Goal: Information Seeking & Learning: Learn about a topic

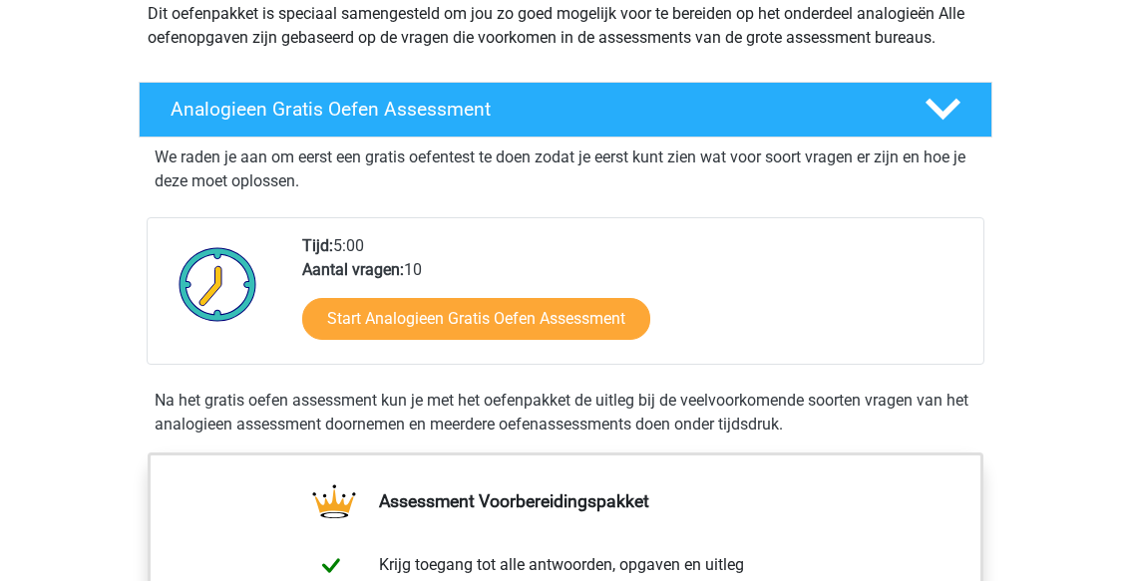
scroll to position [247, 0]
click at [350, 328] on link "Start Analogieen Gratis Oefen Assessment" at bounding box center [476, 319] width 348 height 42
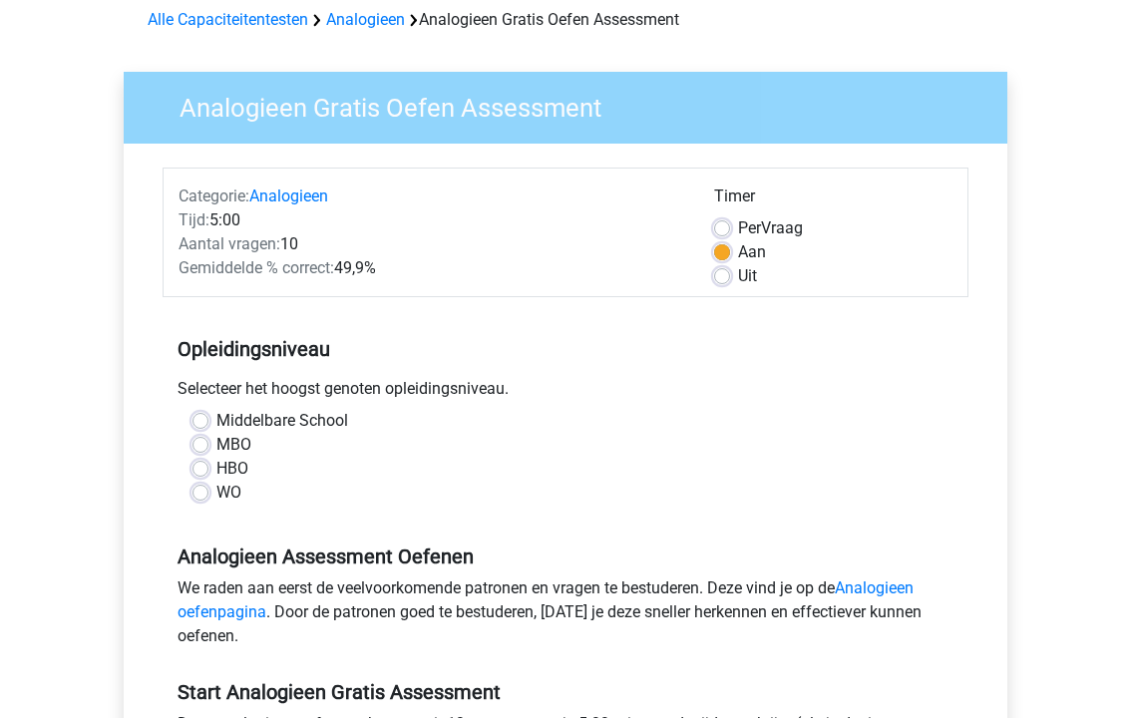
scroll to position [114, 0]
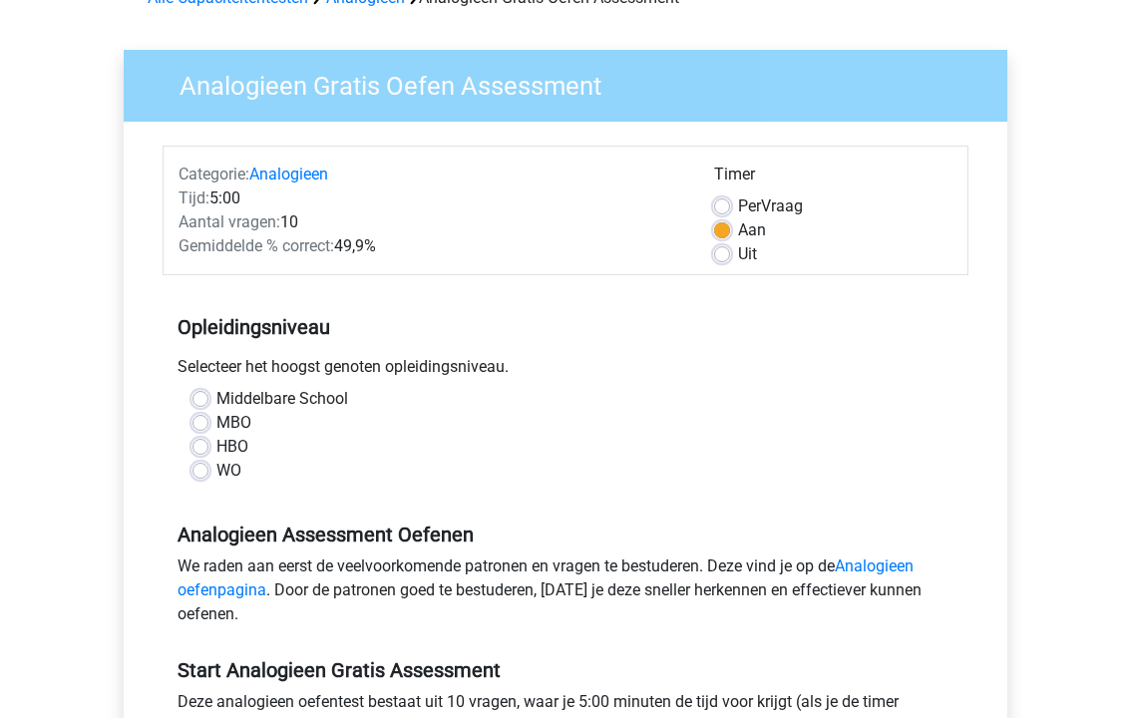
click at [181, 484] on div "Middelbare School MBO HBO WO" at bounding box center [566, 443] width 806 height 112
click at [216, 472] on label "WO" at bounding box center [228, 471] width 25 height 24
click at [205, 472] on input "WO" at bounding box center [200, 469] width 16 height 20
radio input "true"
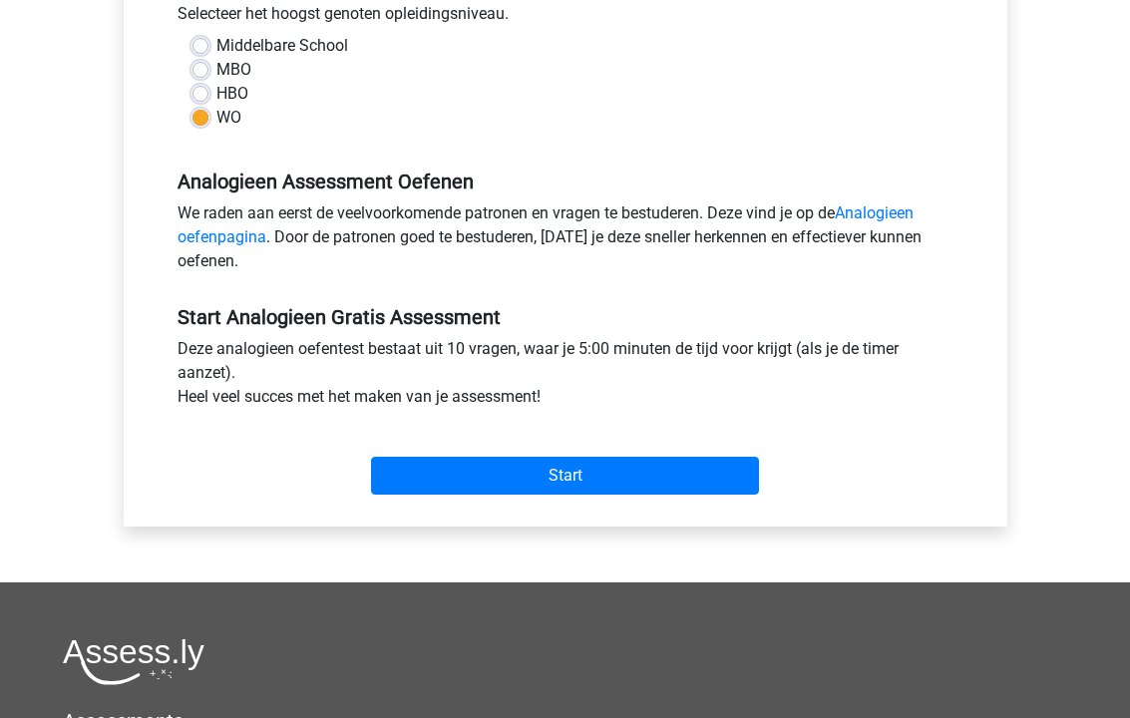
scroll to position [473, 0]
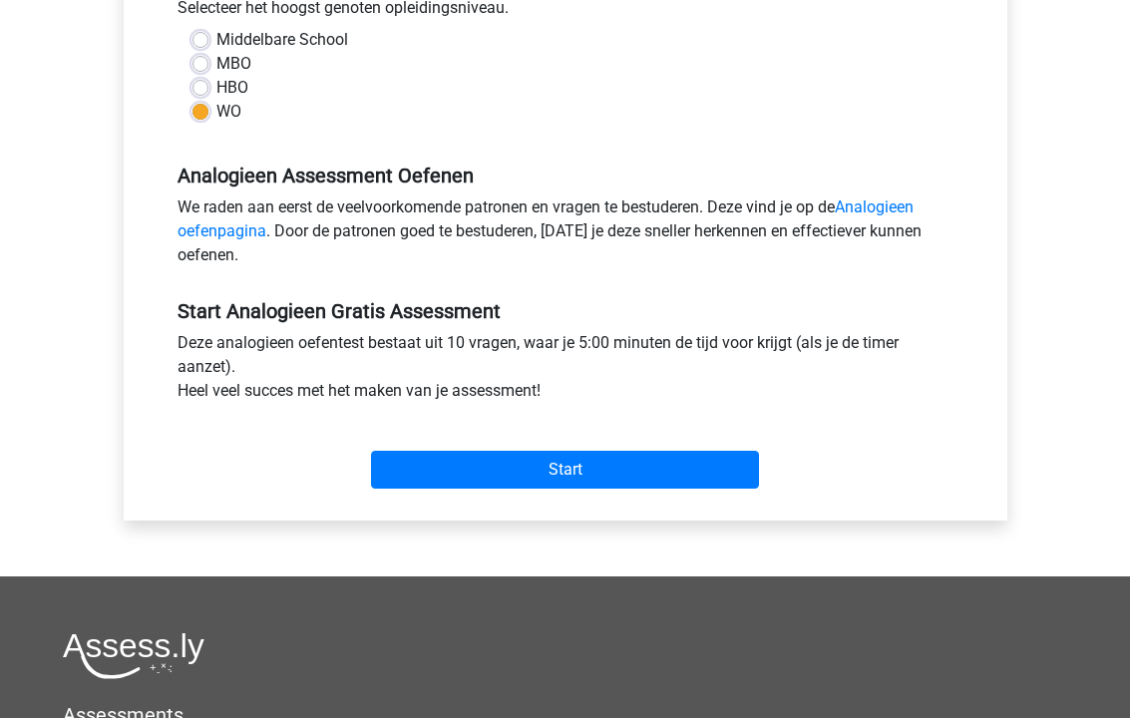
click at [676, 486] on input "Start" at bounding box center [565, 470] width 388 height 38
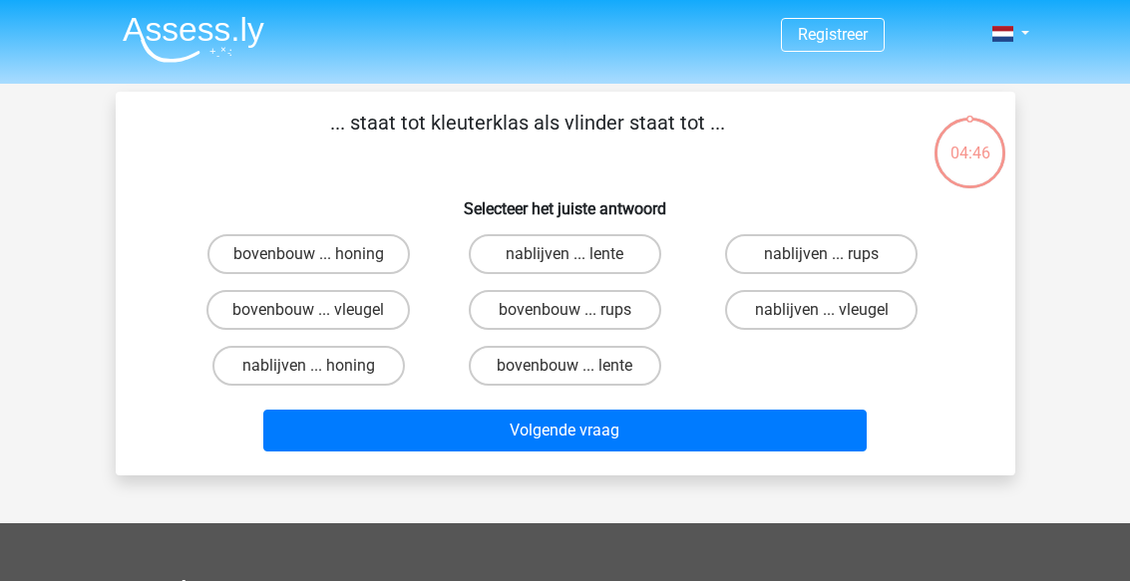
click at [640, 318] on label "bovenbouw ... rups" at bounding box center [565, 310] width 192 height 40
click at [577, 318] on input "bovenbouw ... rups" at bounding box center [570, 316] width 13 height 13
radio input "true"
click at [800, 448] on button "Volgende vraag" at bounding box center [564, 431] width 603 height 42
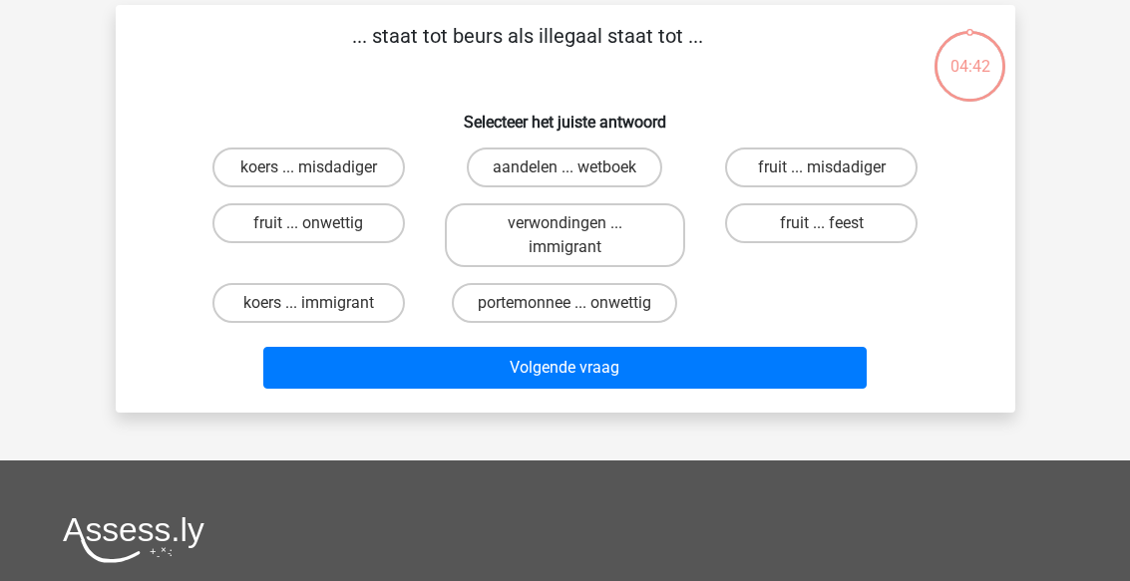
scroll to position [92, 0]
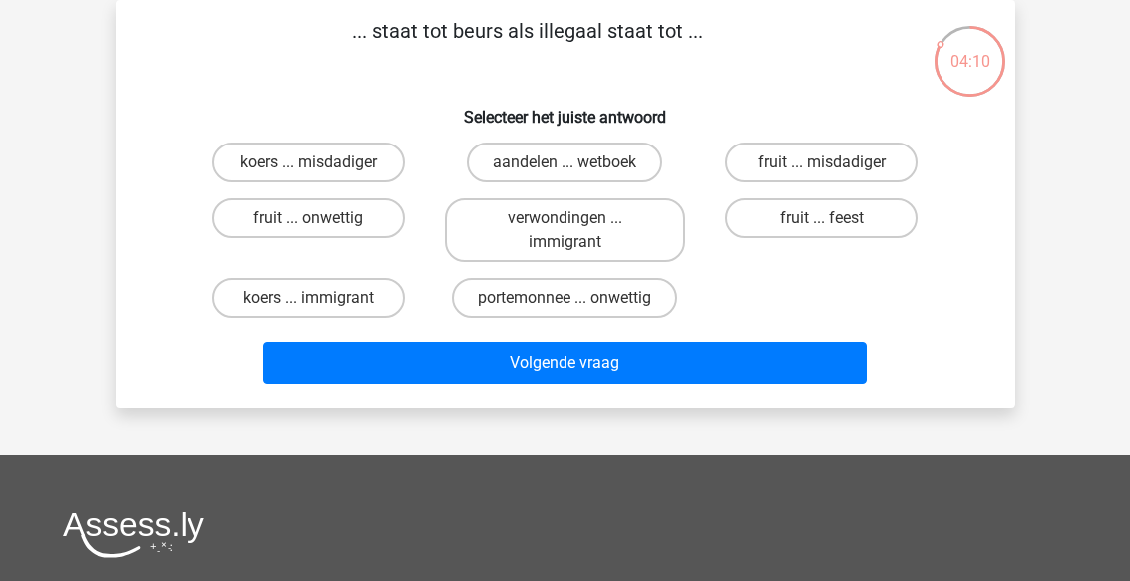
click at [601, 314] on label "portemonnee ... onwettig" at bounding box center [564, 298] width 225 height 40
click at [577, 311] on input "portemonnee ... onwettig" at bounding box center [570, 304] width 13 height 13
radio input "true"
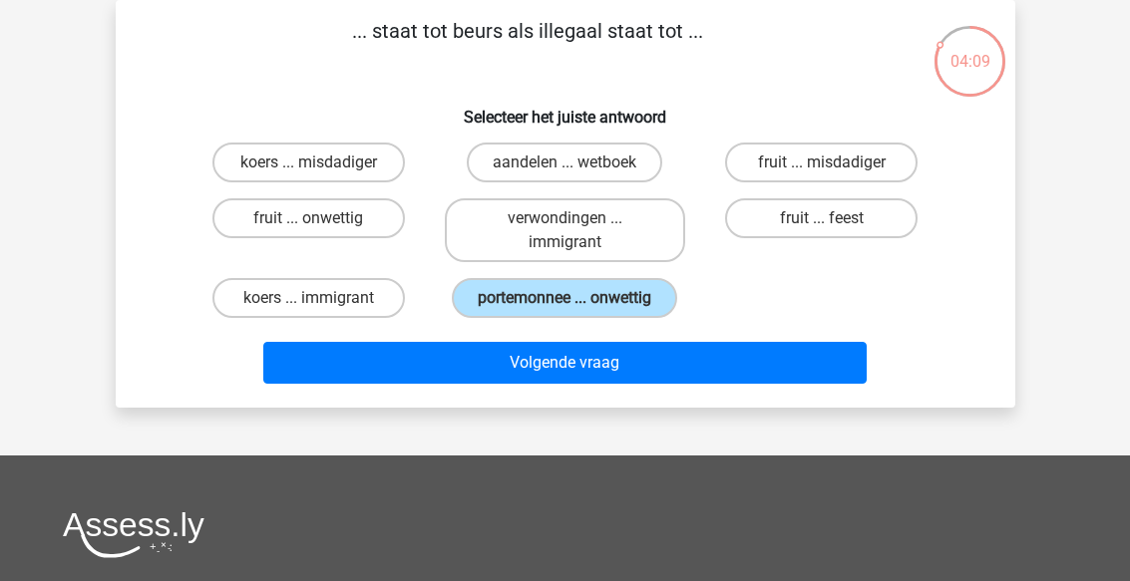
click at [692, 362] on button "Volgende vraag" at bounding box center [564, 363] width 603 height 42
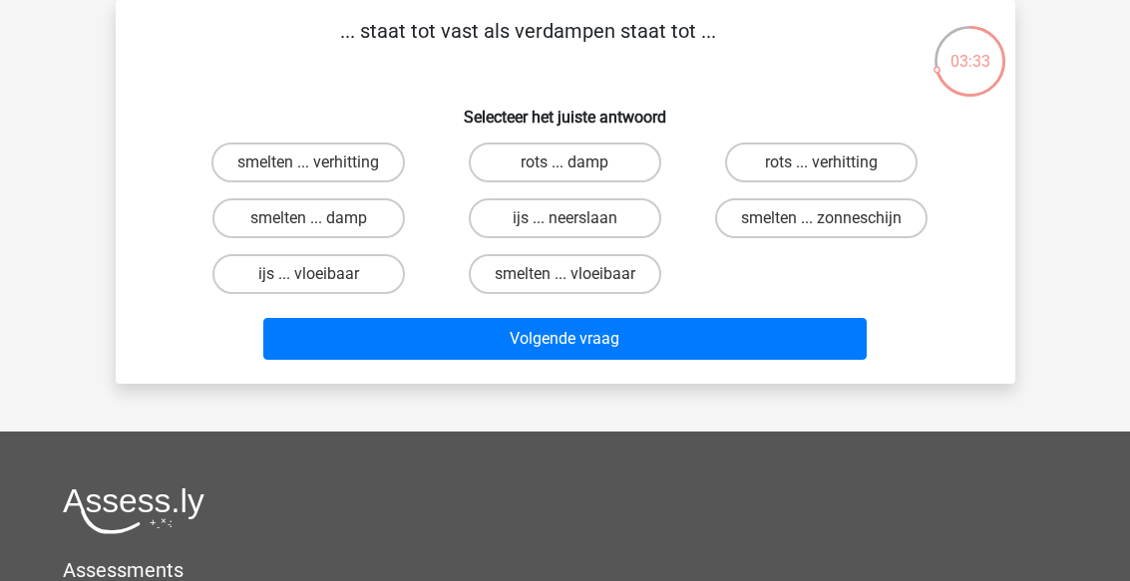
click at [810, 359] on button "Volgende vraag" at bounding box center [564, 339] width 603 height 42
click at [240, 167] on label "smelten ... verhitting" at bounding box center [307, 163] width 193 height 40
click at [308, 167] on input "smelten ... verhitting" at bounding box center [314, 169] width 13 height 13
radio input "true"
click at [730, 359] on button "Volgende vraag" at bounding box center [564, 339] width 603 height 42
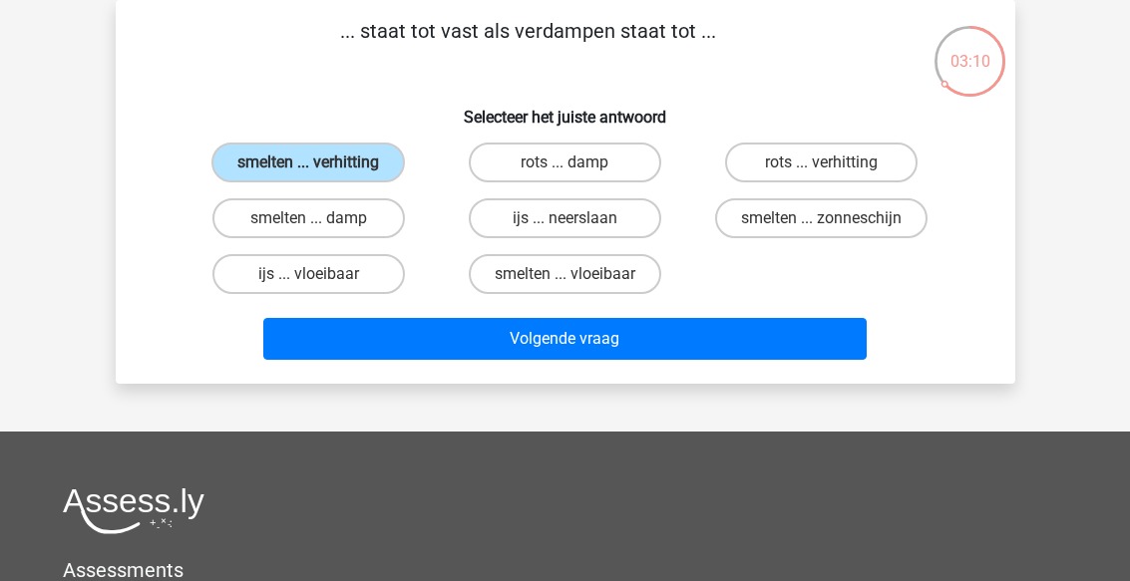
click at [738, 335] on button "Volgende vraag" at bounding box center [564, 339] width 603 height 42
click at [742, 340] on button "Volgende vraag" at bounding box center [564, 339] width 603 height 42
click at [310, 144] on label "smelten ... verhitting" at bounding box center [307, 163] width 193 height 40
click at [310, 163] on input "smelten ... verhitting" at bounding box center [314, 169] width 13 height 13
click at [746, 348] on button "Volgende vraag" at bounding box center [564, 339] width 603 height 42
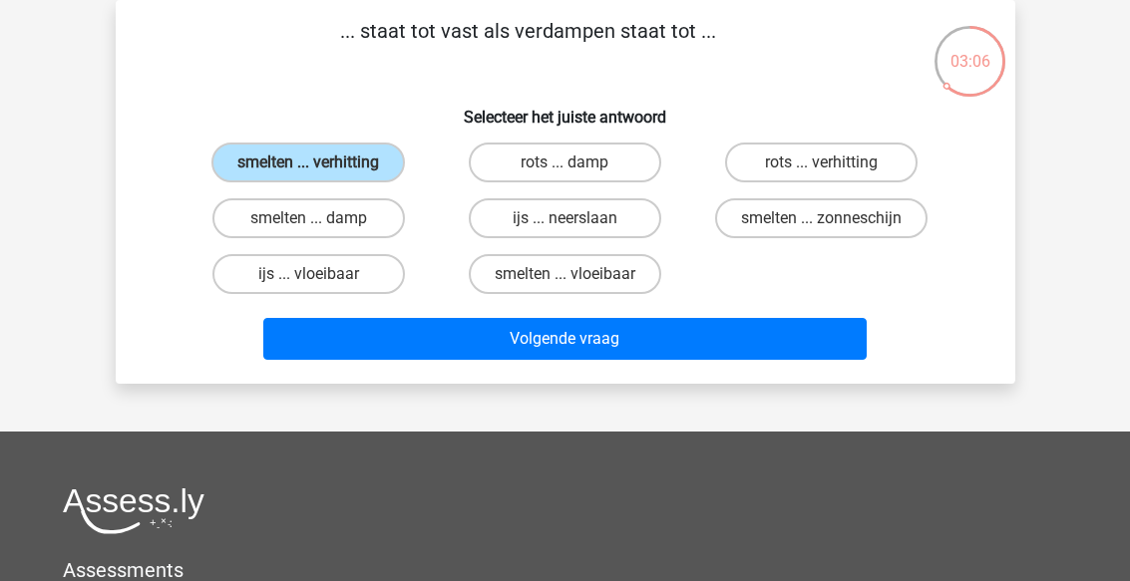
click at [735, 343] on button "Volgende vraag" at bounding box center [564, 339] width 603 height 42
click at [239, 171] on label "smelten ... verhitting" at bounding box center [307, 163] width 193 height 40
click at [308, 171] on input "smelten ... verhitting" at bounding box center [314, 169] width 13 height 13
click at [735, 346] on button "Volgende vraag" at bounding box center [564, 339] width 603 height 42
click at [251, 167] on label "smelten ... verhitting" at bounding box center [307, 163] width 193 height 40
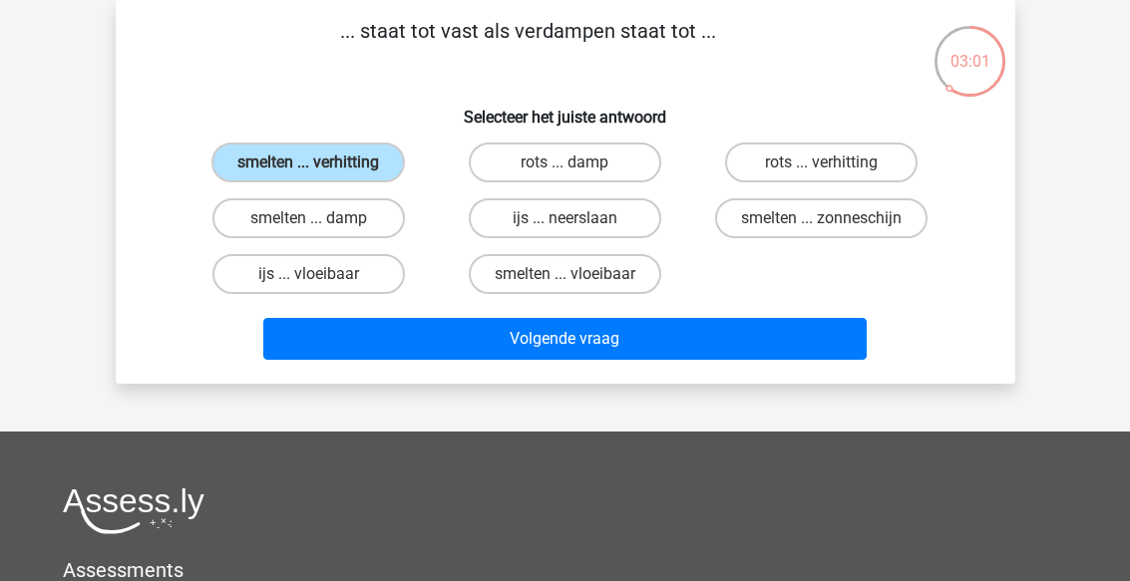
click at [308, 167] on input "smelten ... verhitting" at bounding box center [314, 169] width 13 height 13
click at [245, 174] on label "smelten ... verhitting" at bounding box center [307, 163] width 193 height 40
click at [308, 174] on input "smelten ... verhitting" at bounding box center [314, 169] width 13 height 13
click at [734, 341] on button "Volgende vraag" at bounding box center [564, 339] width 603 height 42
click at [750, 343] on button "Volgende vraag" at bounding box center [564, 339] width 603 height 42
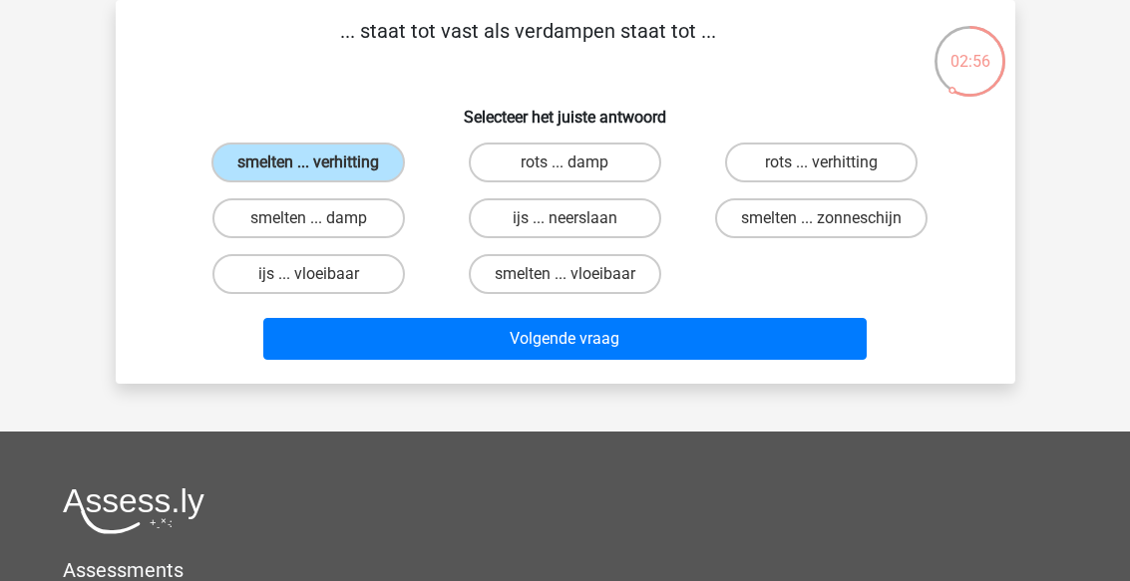
click at [871, 231] on label "smelten ... zonneschijn" at bounding box center [821, 218] width 212 height 40
click at [835, 231] on input "smelten ... zonneschijn" at bounding box center [828, 224] width 13 height 13
radio input "true"
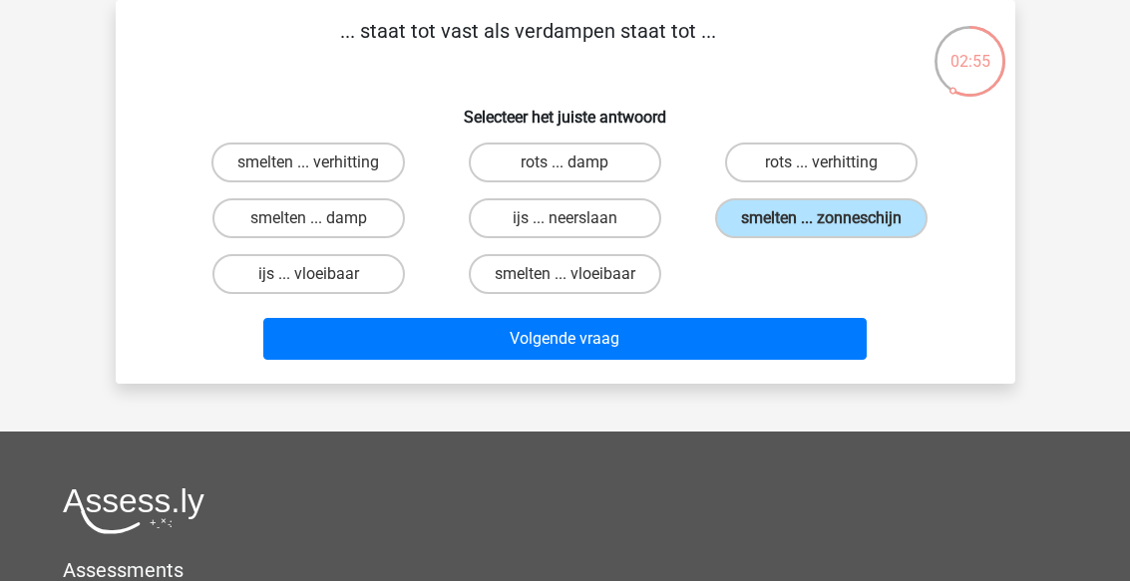
click at [249, 144] on label "smelten ... verhitting" at bounding box center [307, 163] width 193 height 40
click at [308, 163] on input "smelten ... verhitting" at bounding box center [314, 169] width 13 height 13
radio input "true"
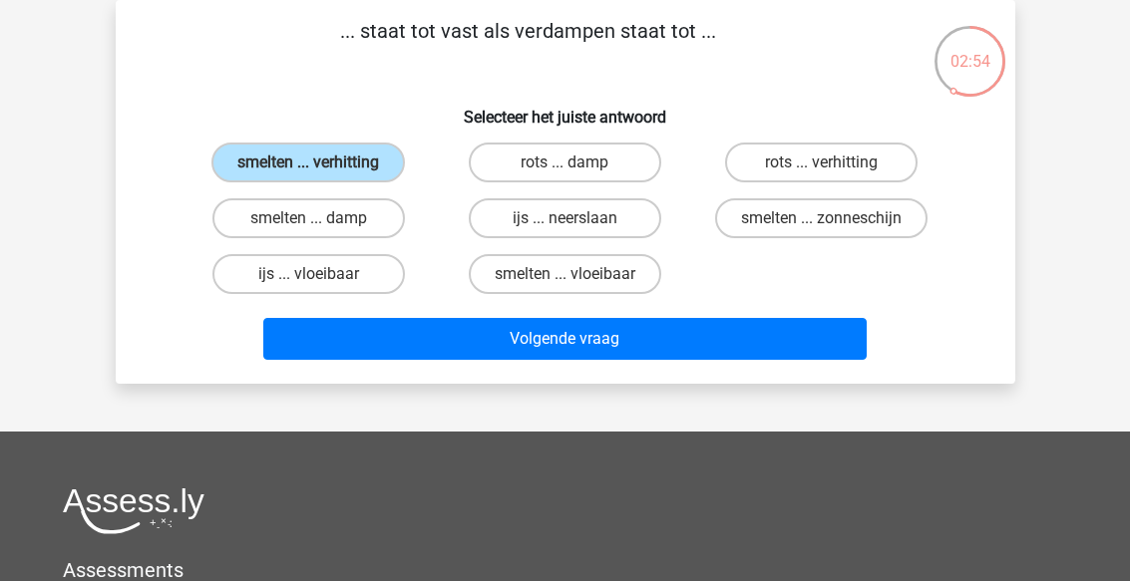
click at [763, 358] on button "Volgende vraag" at bounding box center [564, 339] width 603 height 42
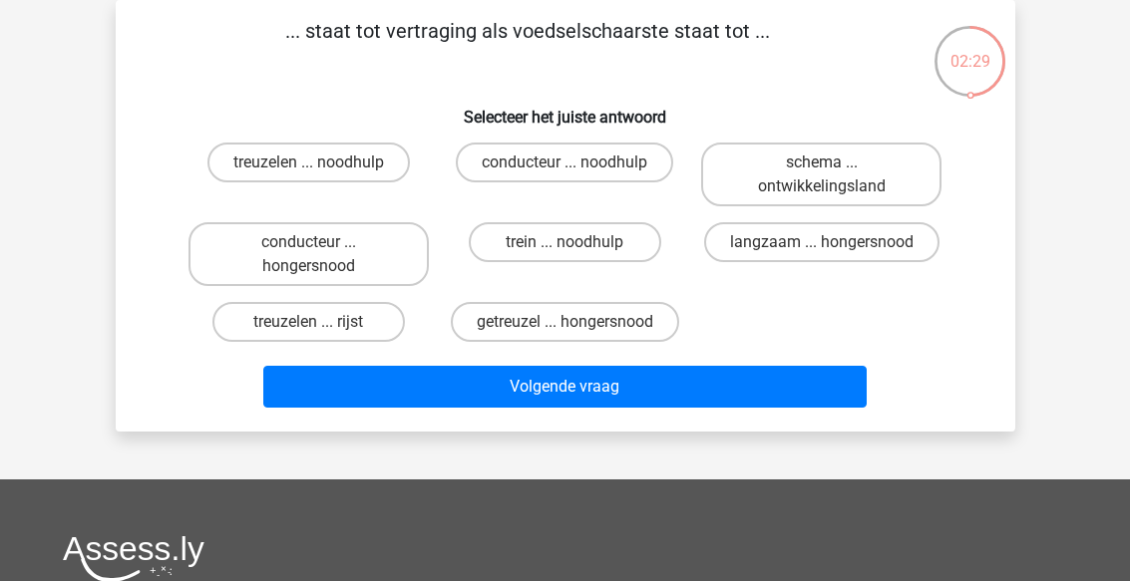
click at [652, 322] on label "getreuzel ... hongersnood" at bounding box center [565, 322] width 228 height 40
click at [577, 322] on input "getreuzel ... hongersnood" at bounding box center [570, 328] width 13 height 13
radio input "true"
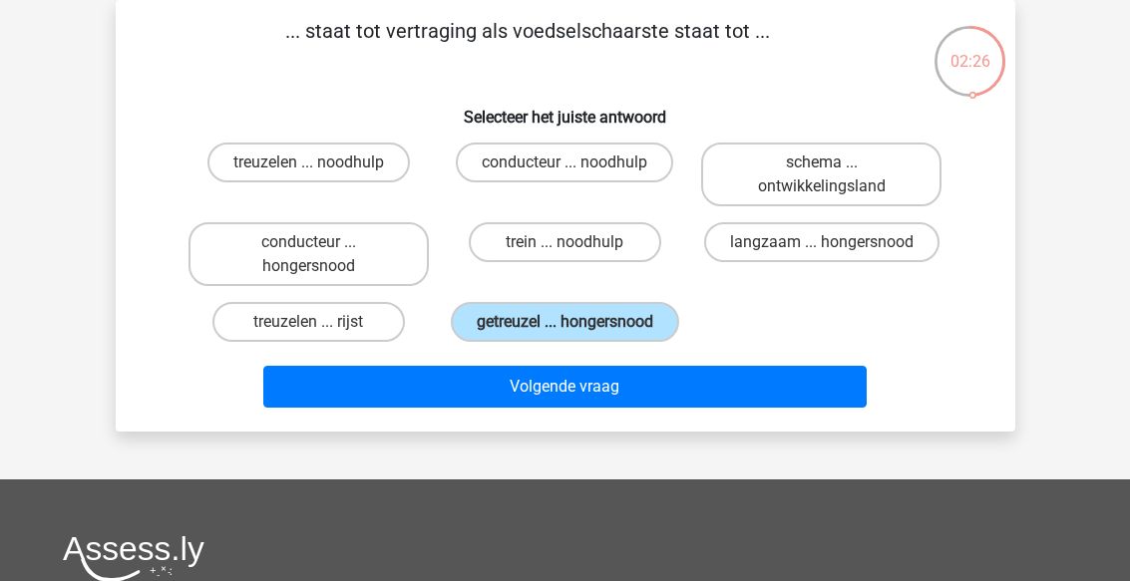
click at [803, 408] on button "Volgende vraag" at bounding box center [564, 387] width 603 height 42
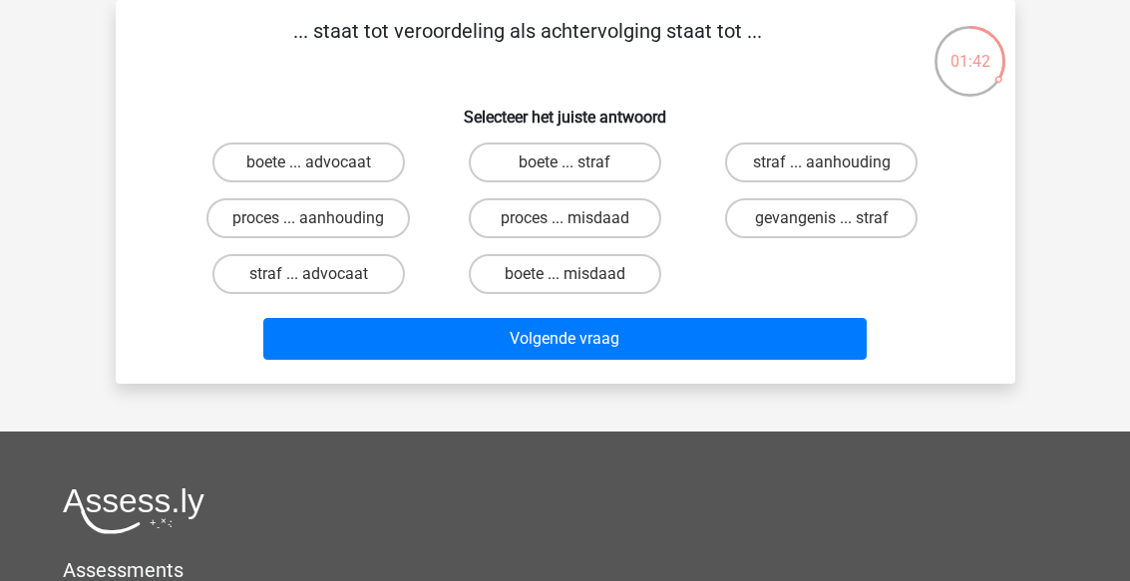
click at [883, 154] on label "straf ... aanhouding" at bounding box center [821, 163] width 192 height 40
click at [835, 163] on input "straf ... aanhouding" at bounding box center [828, 169] width 13 height 13
radio input "true"
click at [795, 342] on button "Volgende vraag" at bounding box center [564, 339] width 603 height 42
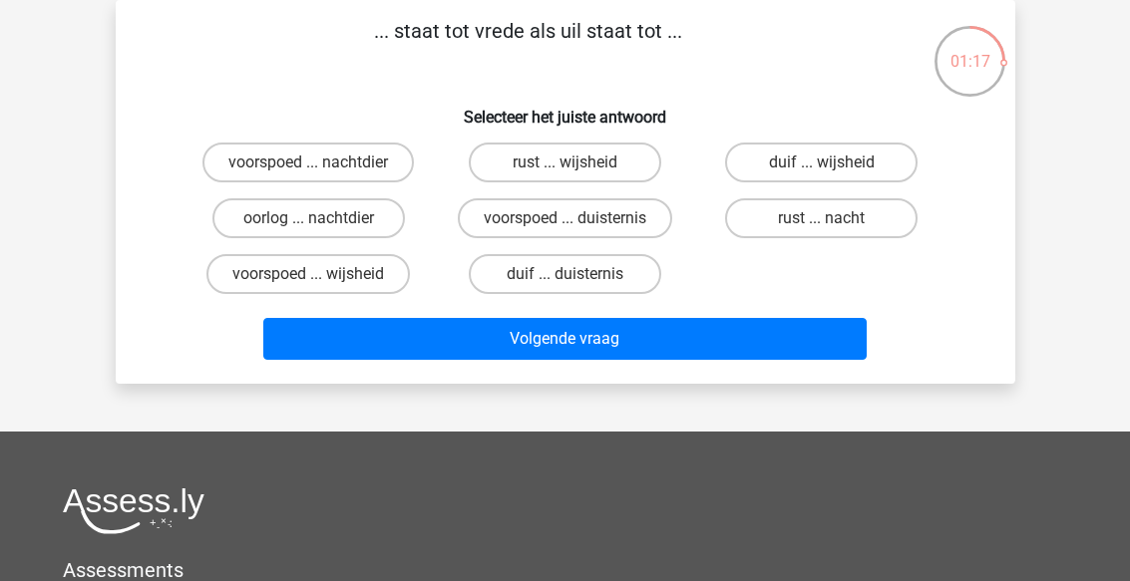
click at [875, 148] on label "duif ... wijsheid" at bounding box center [821, 163] width 192 height 40
click at [835, 163] on input "duif ... wijsheid" at bounding box center [828, 169] width 13 height 13
radio input "true"
click at [787, 322] on button "Volgende vraag" at bounding box center [564, 339] width 603 height 42
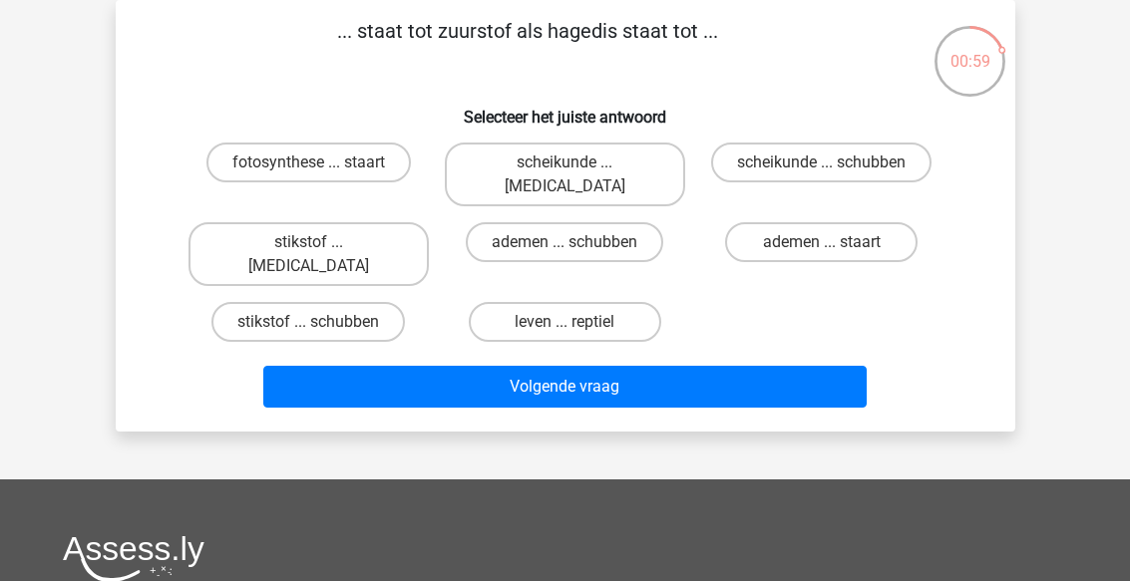
click at [158, 263] on div "fotosynthese ... staart scheikunde ... krokodil scheikunde ... schubben stiksto…" at bounding box center [566, 242] width 836 height 215
click at [228, 222] on label "stikstof ... krokodil" at bounding box center [308, 254] width 240 height 64
click at [308, 242] on input "stikstof ... krokodil" at bounding box center [314, 248] width 13 height 13
radio input "true"
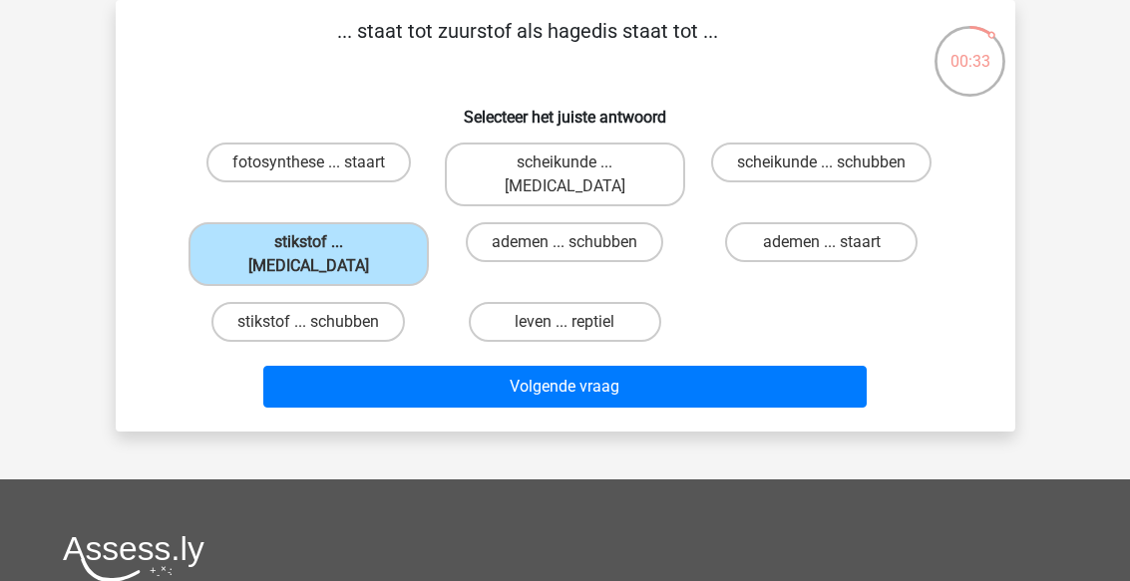
click at [788, 366] on button "Volgende vraag" at bounding box center [564, 387] width 603 height 42
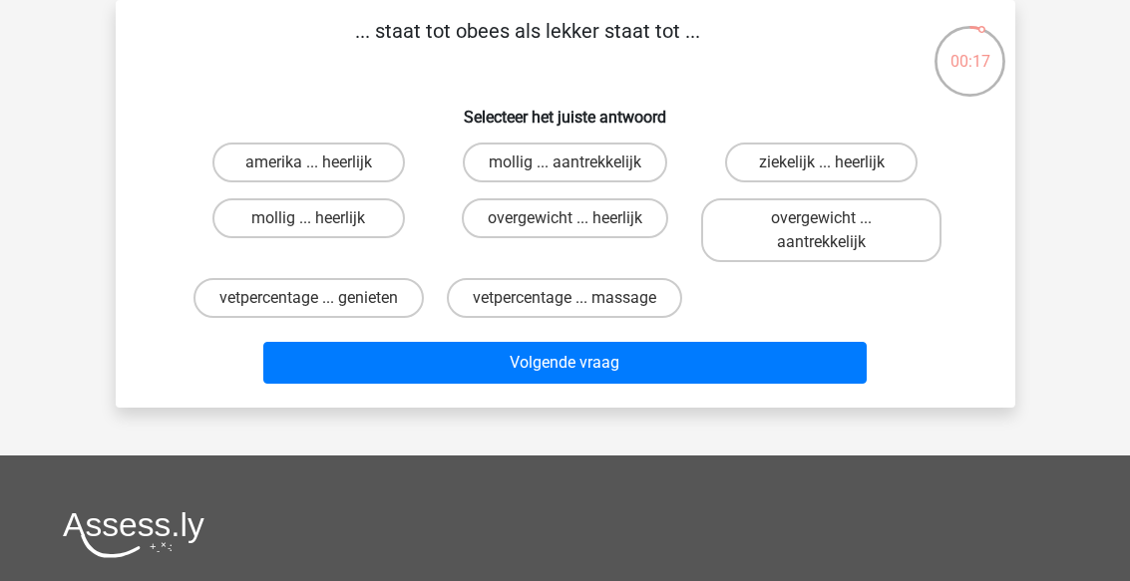
click at [250, 231] on label "mollig ... heerlijk" at bounding box center [308, 218] width 192 height 40
click at [308, 231] on input "mollig ... heerlijk" at bounding box center [314, 224] width 13 height 13
radio input "true"
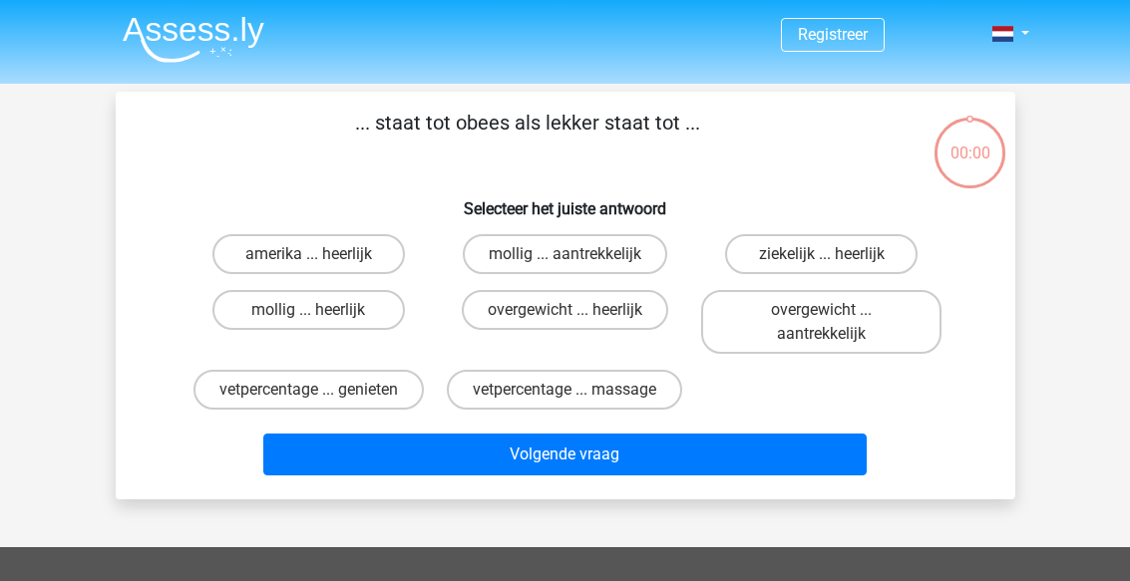
scroll to position [92, 0]
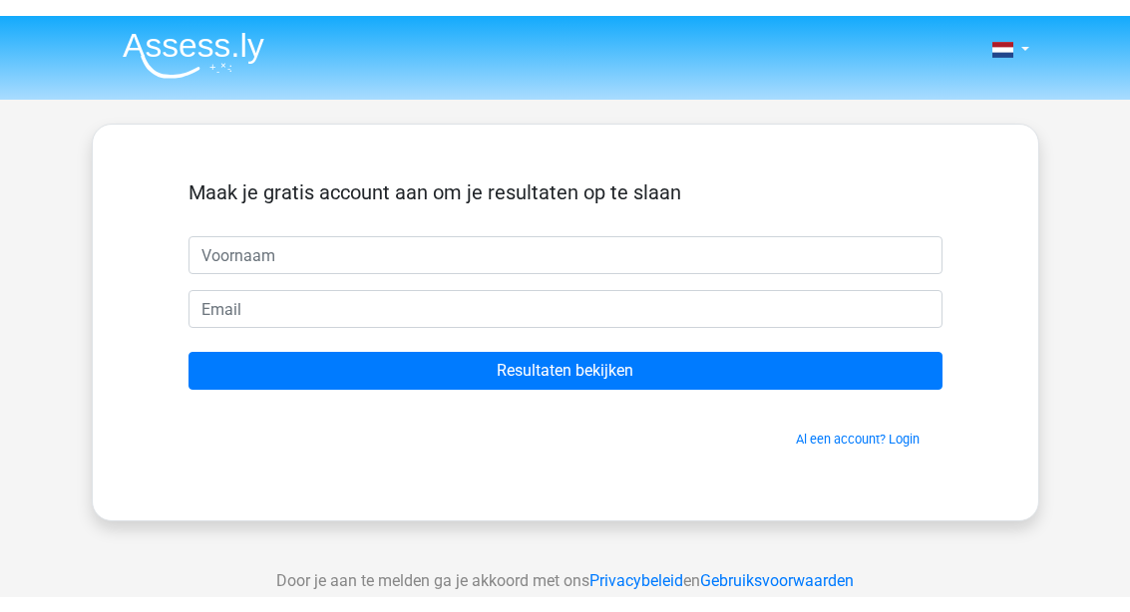
scroll to position [92, 0]
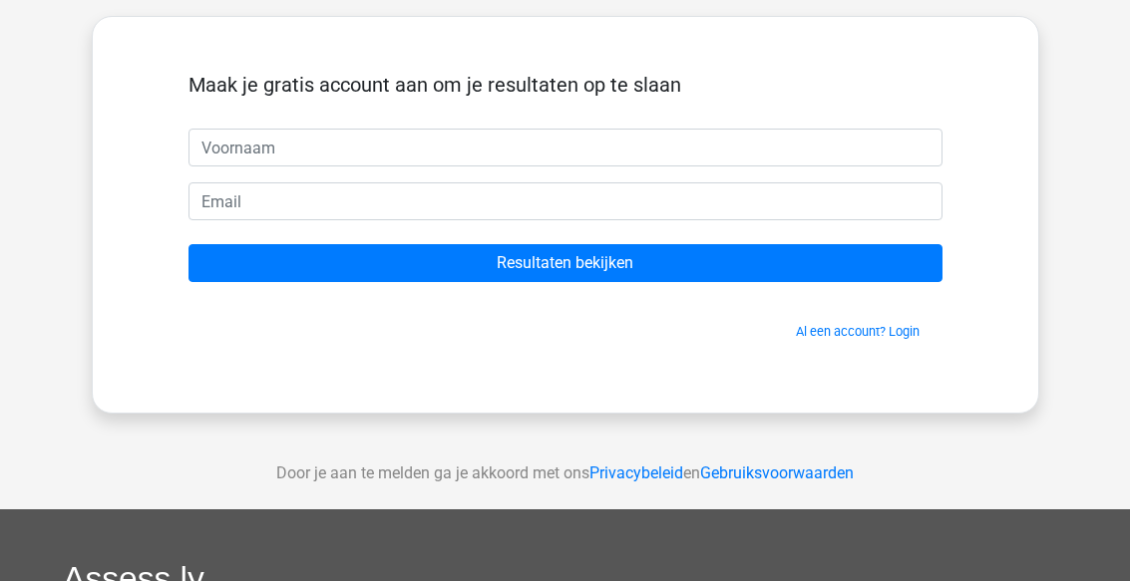
click at [864, 267] on input "Resultaten bekijken" at bounding box center [565, 263] width 754 height 38
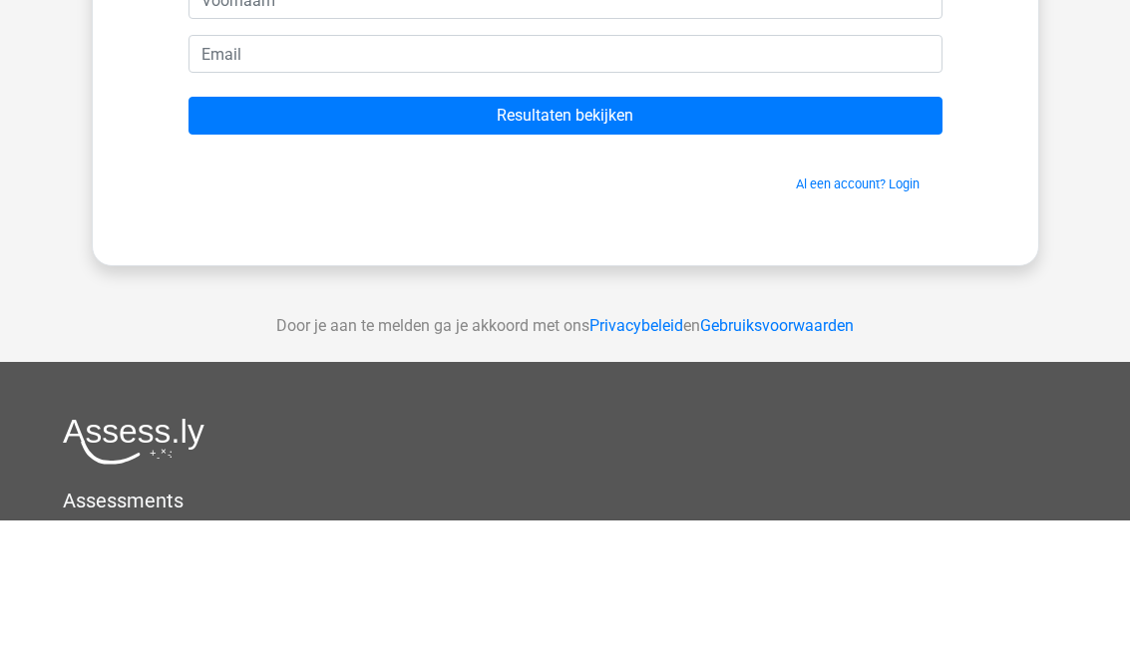
click at [901, 244] on input "Resultaten bekijken" at bounding box center [565, 263] width 754 height 38
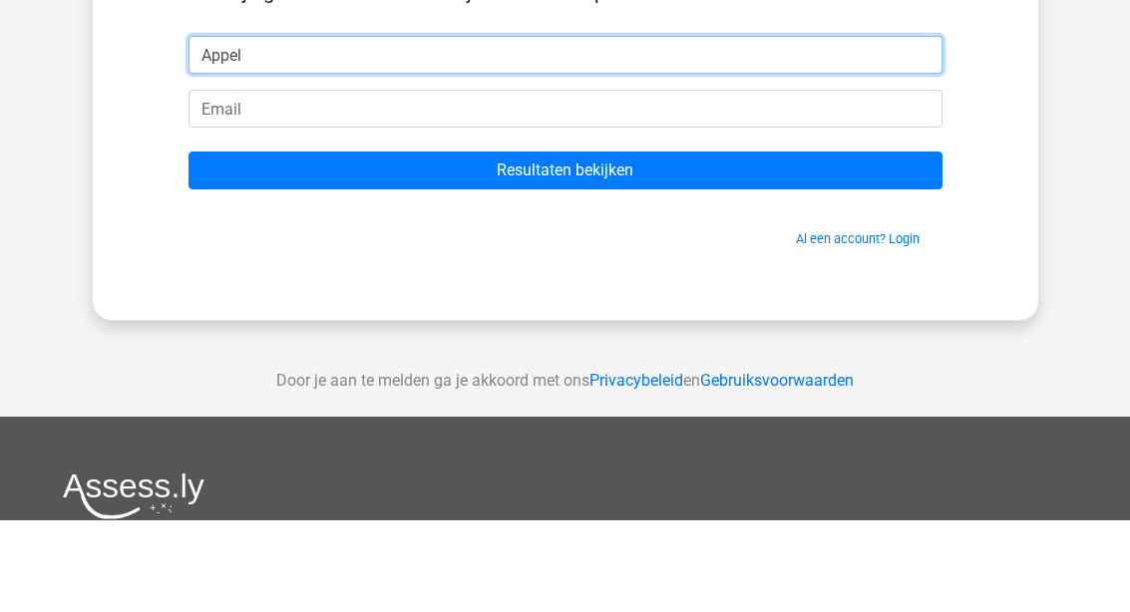
type input "Appel"
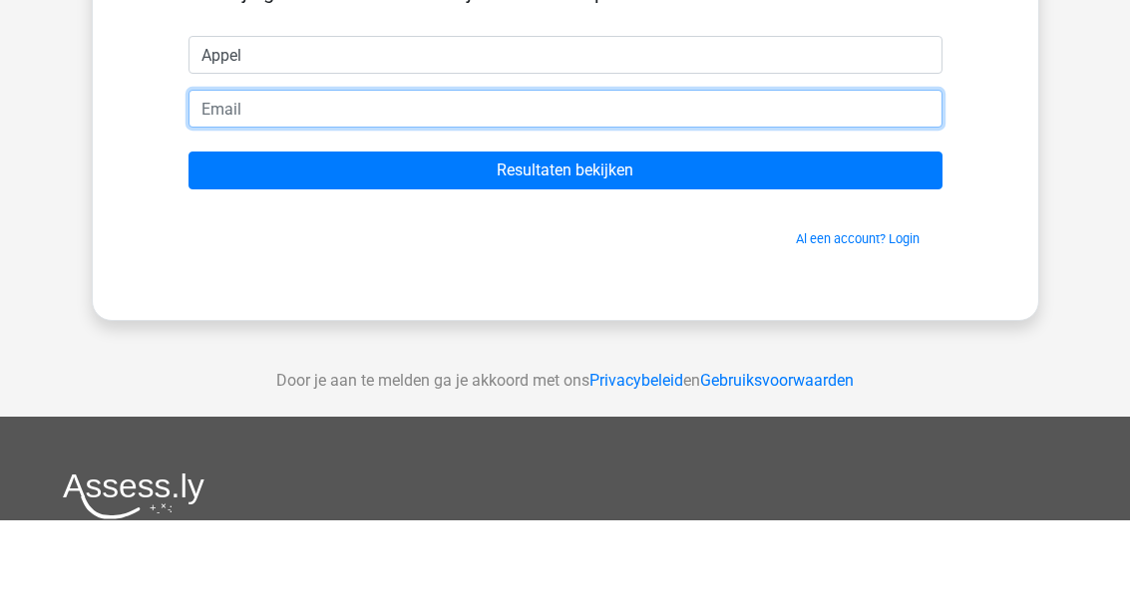
click at [210, 182] on input "email" at bounding box center [565, 201] width 754 height 38
type input "tse"
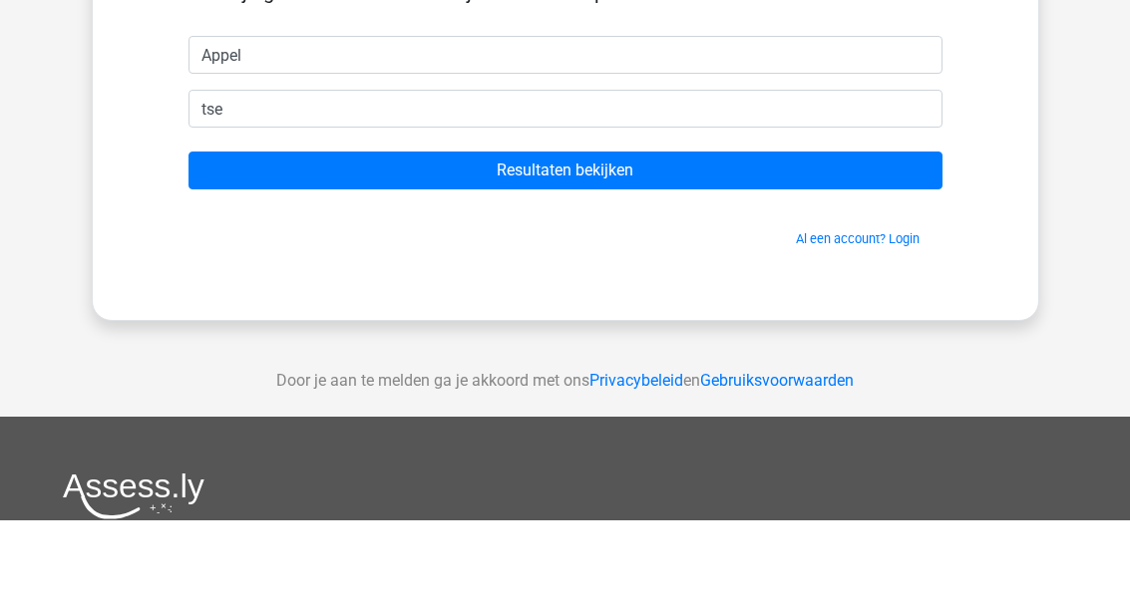
click at [890, 244] on input "Resultaten bekijken" at bounding box center [565, 263] width 754 height 38
